Goal: Information Seeking & Learning: Learn about a topic

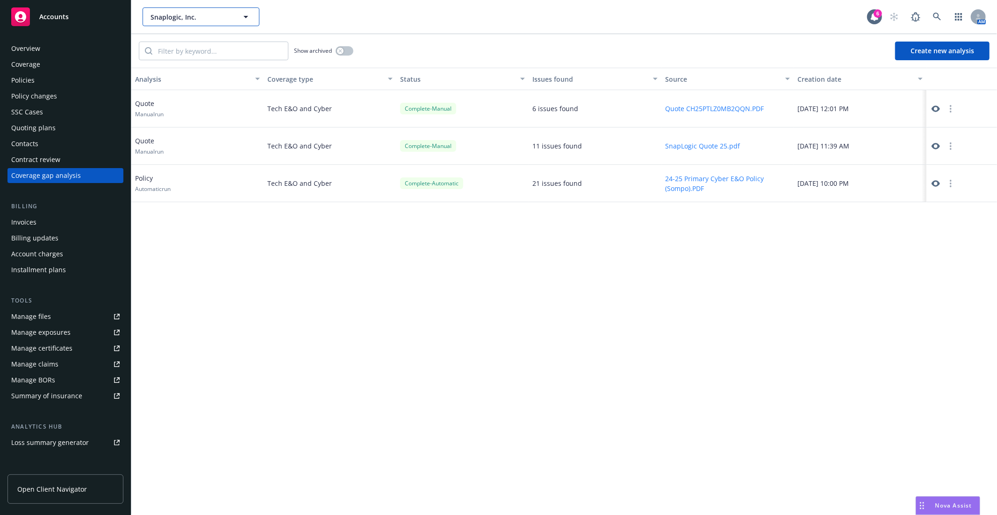
click at [179, 19] on span "Snaplogic, Inc." at bounding box center [190, 17] width 81 height 10
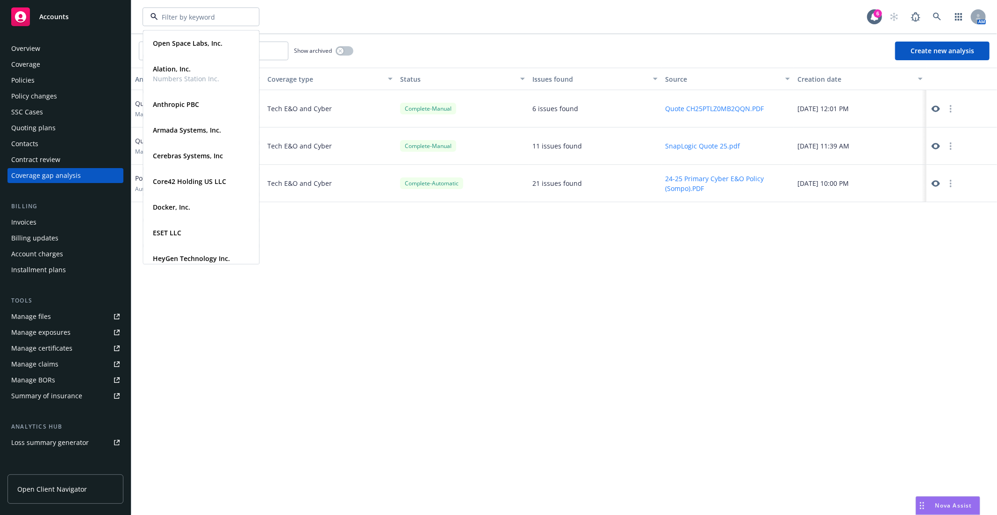
click at [42, 52] on div "Overview" at bounding box center [65, 48] width 108 height 15
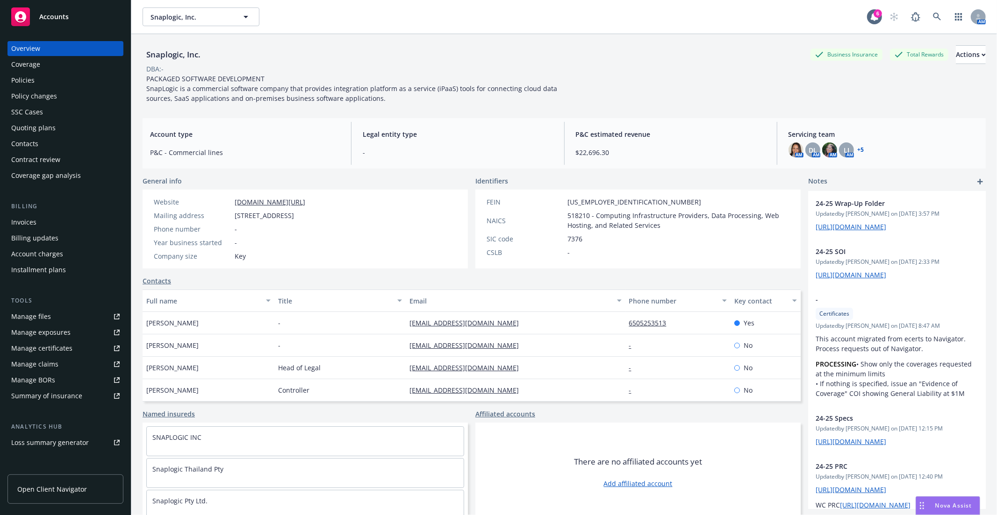
click at [42, 78] on div "Policies" at bounding box center [65, 80] width 108 height 15
